Goal: Information Seeking & Learning: Learn about a topic

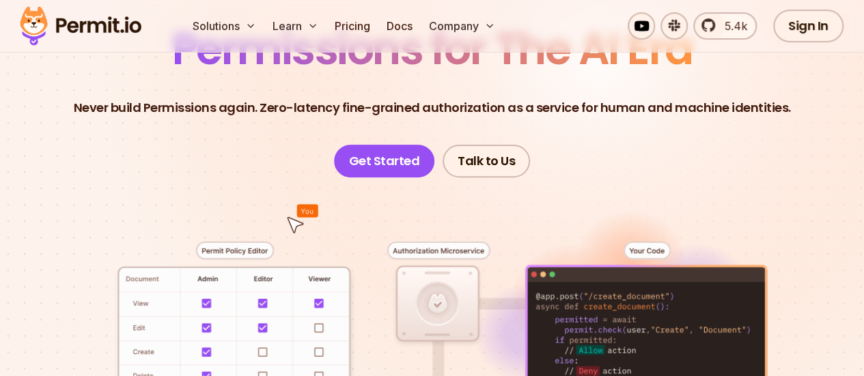
scroll to position [275, 0]
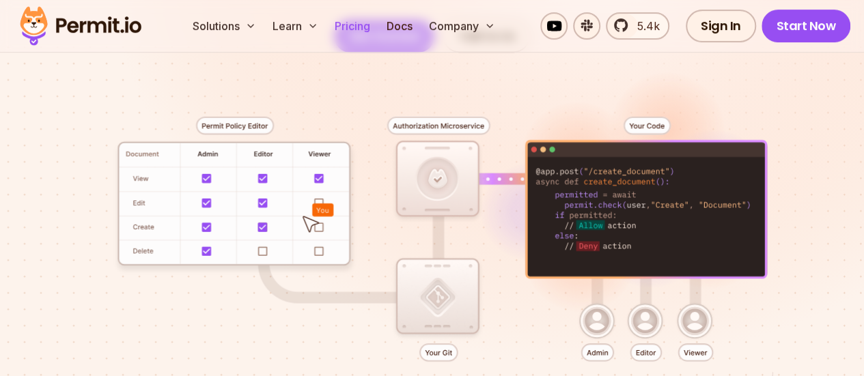
click at [352, 26] on link "Pricing" at bounding box center [352, 25] width 46 height 27
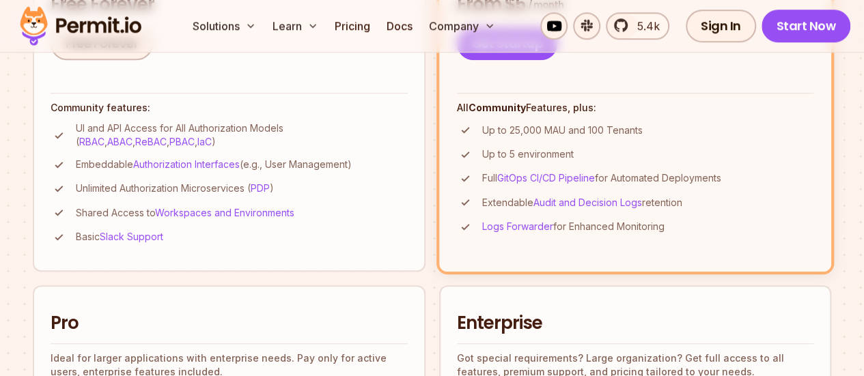
scroll to position [511, 0]
drag, startPoint x: 489, startPoint y: 182, endPoint x: 574, endPoint y: 217, distance: 91.3
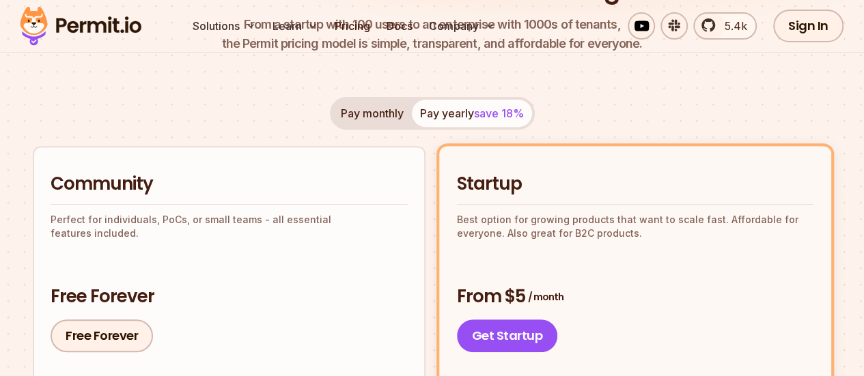
scroll to position [0, 0]
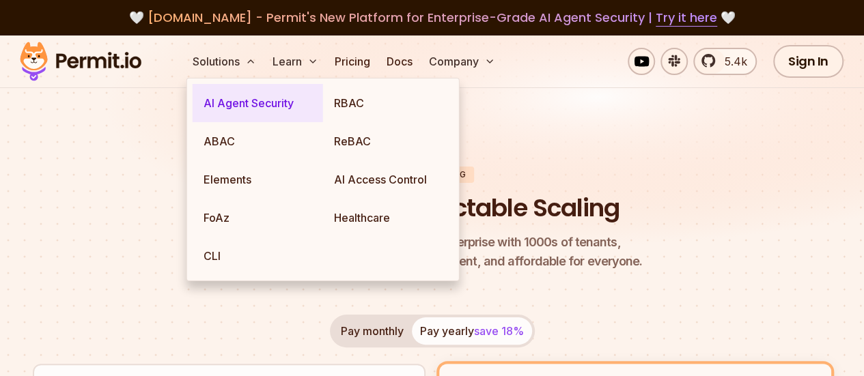
click at [247, 106] on link "AI Agent Security" at bounding box center [258, 103] width 130 height 38
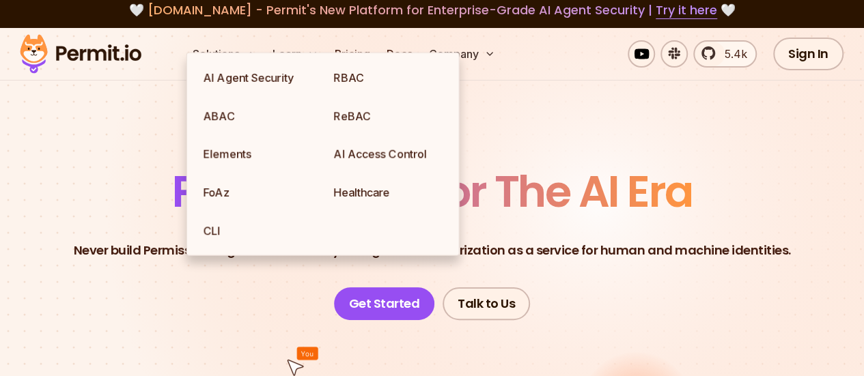
scroll to position [31, 0]
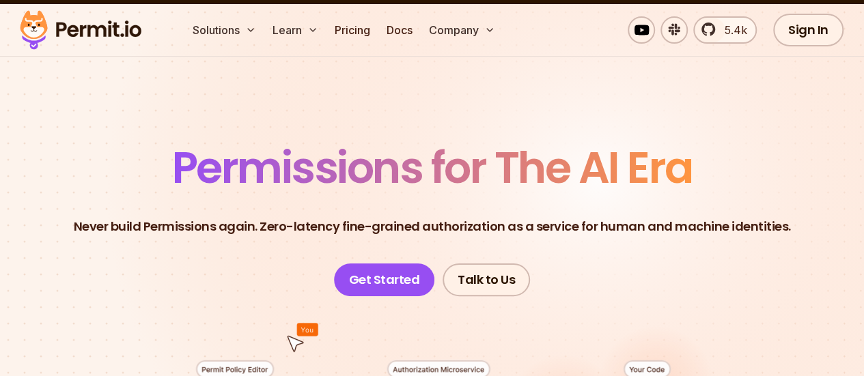
click at [525, 141] on span "Permissions for The AI Era" at bounding box center [432, 167] width 521 height 61
